Goal: Browse casually: Explore the website without a specific task or goal

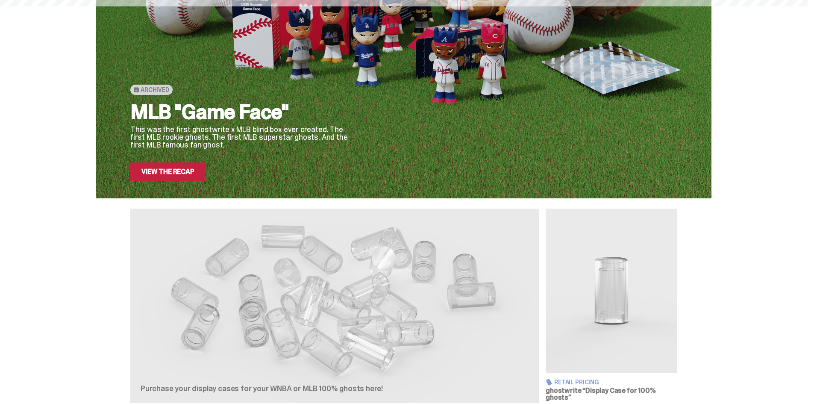
scroll to position [514, 0]
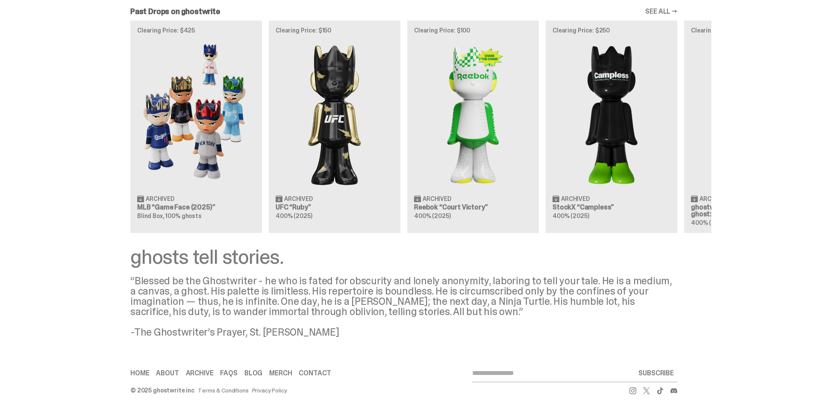
click at [357, 128] on div "Clearing Price: $425 Archived MLB “Game Face (2025)” Blind Box, 100% ghosts Cle…" at bounding box center [403, 127] width 615 height 212
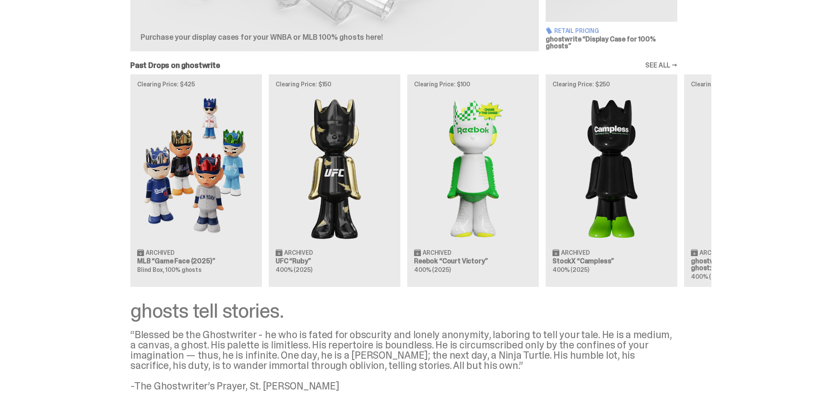
scroll to position [514, 0]
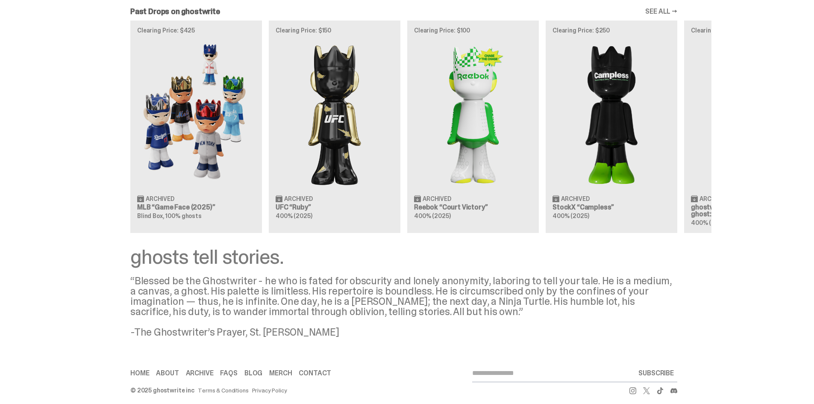
click at [471, 130] on div "Clearing Price: $425 Archived MLB “Game Face (2025)” Blind Box, 100% ghosts Cle…" at bounding box center [403, 127] width 615 height 212
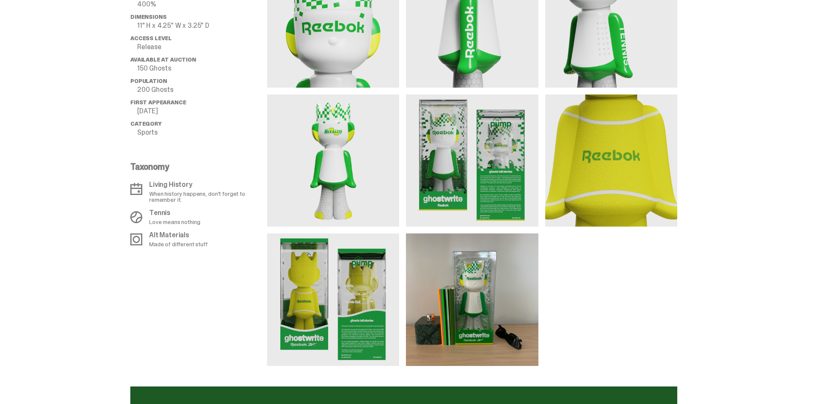
scroll to position [558, 0]
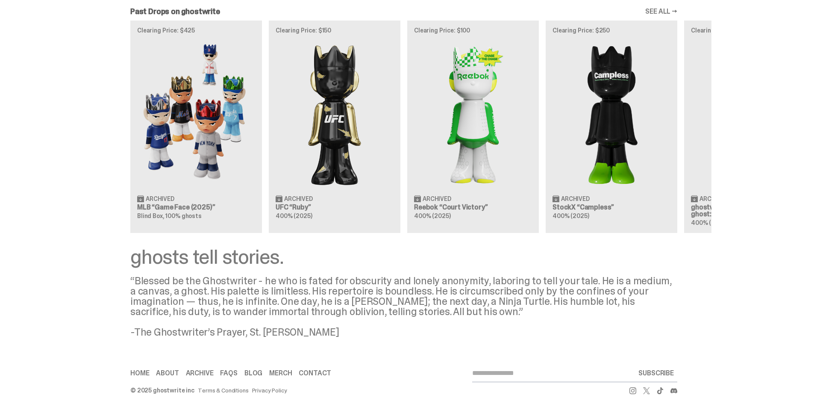
scroll to position [443, 0]
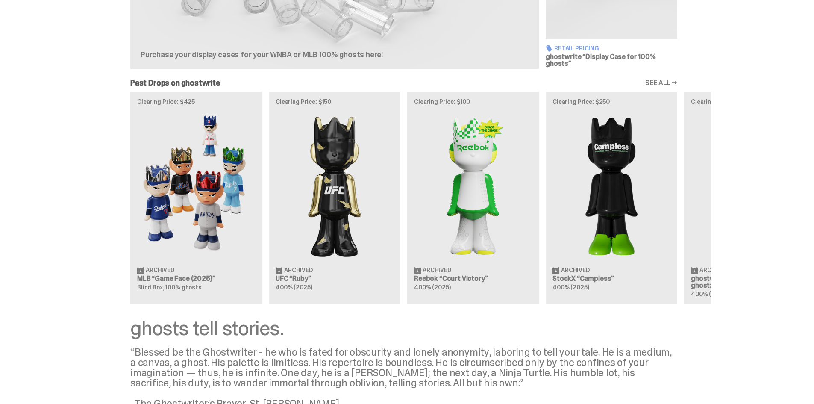
click at [239, 194] on div "Clearing Price: $425 Archived MLB “Game Face (2025)” Blind Box, 100% ghosts Cle…" at bounding box center [403, 198] width 615 height 212
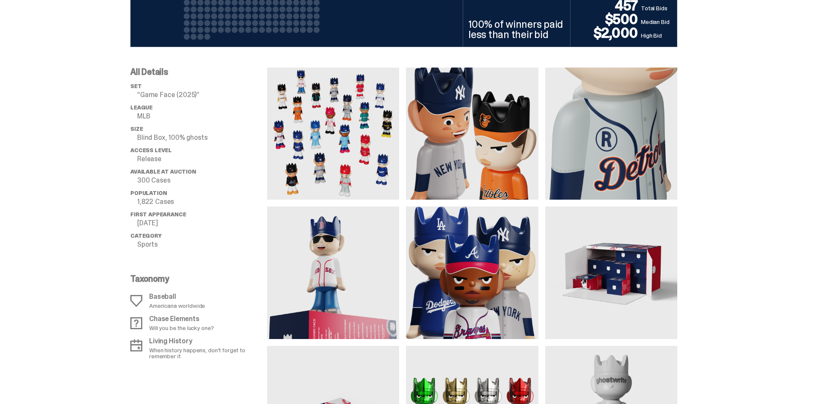
scroll to position [570, 0]
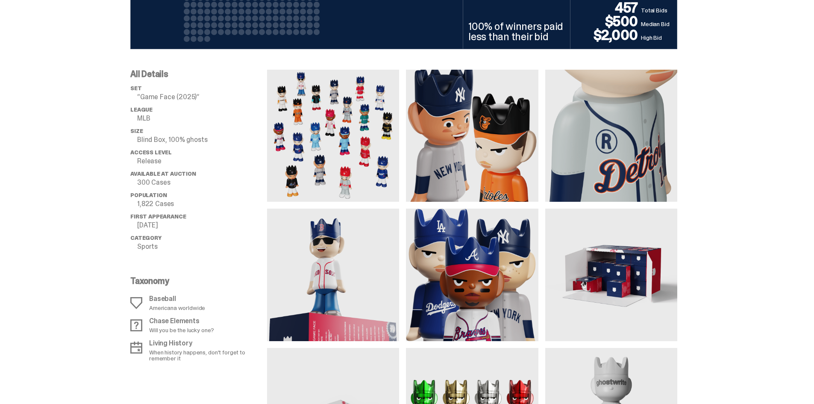
scroll to position [443, 0]
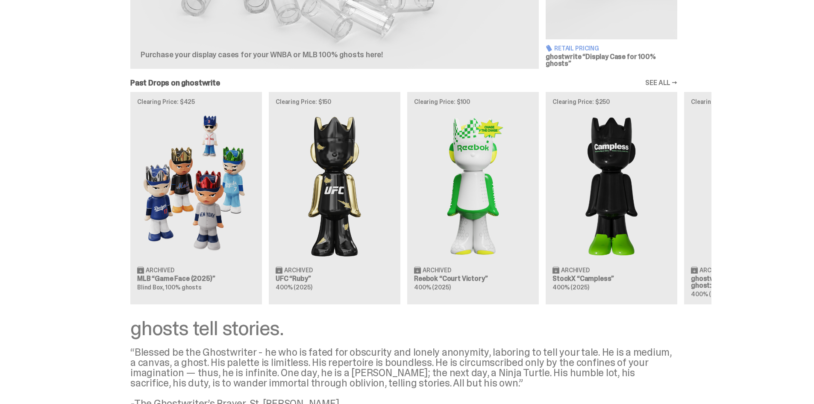
click at [663, 79] on link "SEE ALL →" at bounding box center [661, 82] width 32 height 7
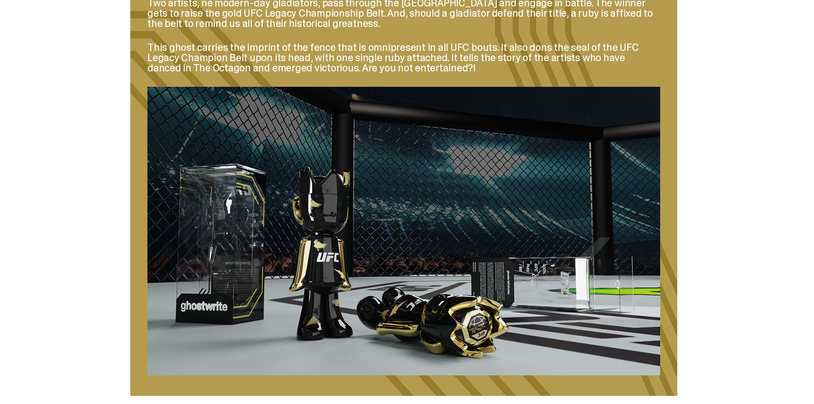
scroll to position [1244, 0]
